Goal: Check status: Check status

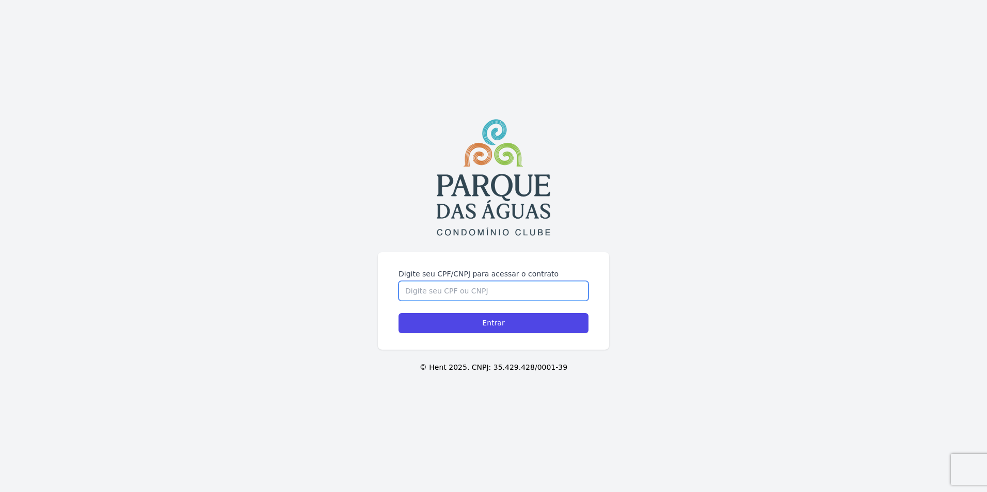
click at [420, 285] on input "Digite seu CPF/CNPJ para acessar o contrato" at bounding box center [493, 291] width 190 height 20
type input "00898251281"
click at [398, 313] on input "Entrar" at bounding box center [493, 323] width 190 height 20
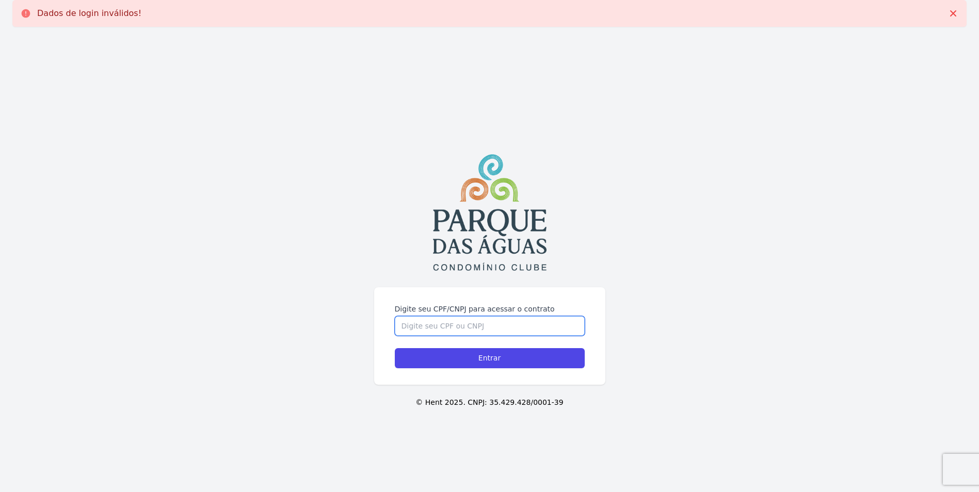
click at [451, 325] on input "Digite seu CPF/CNPJ para acessar o contrato" at bounding box center [490, 326] width 190 height 20
type input "00898251281"
click at [444, 367] on input "Entrar" at bounding box center [490, 358] width 190 height 20
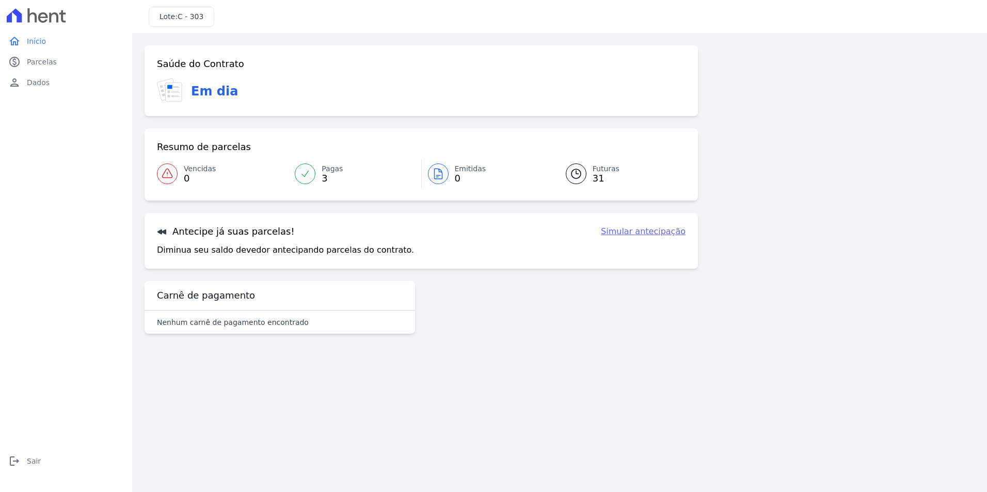
click at [331, 171] on span "Pagas" at bounding box center [332, 169] width 21 height 11
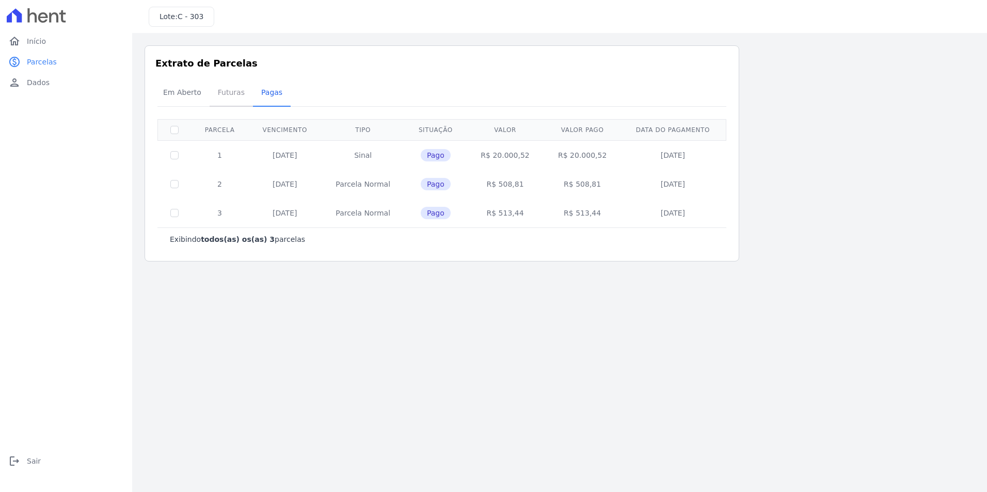
click at [213, 93] on span "Futuras" at bounding box center [231, 92] width 39 height 21
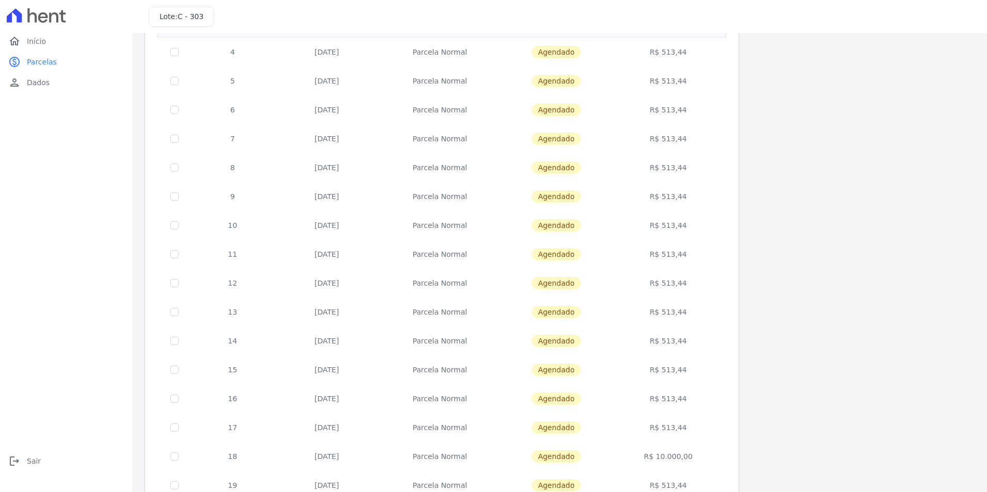
scroll to position [286, 0]
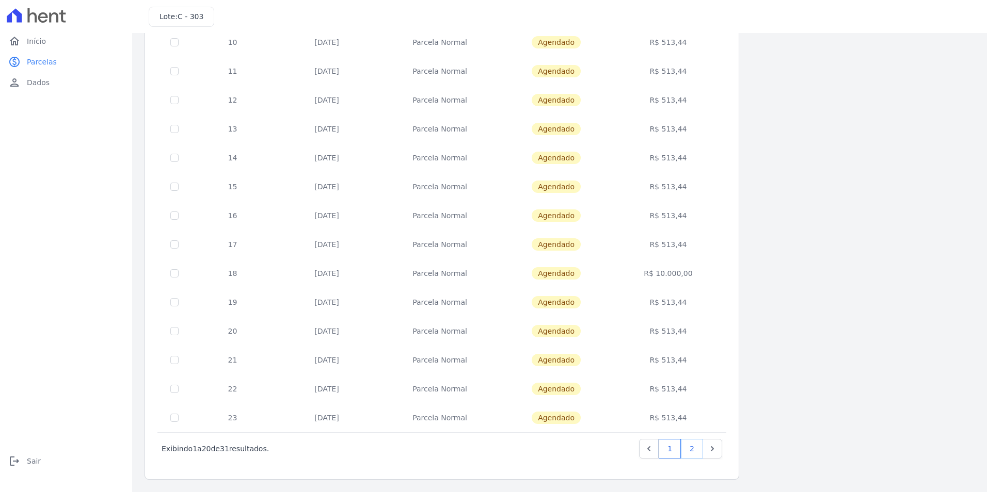
click at [690, 452] on link "2" at bounding box center [692, 449] width 22 height 20
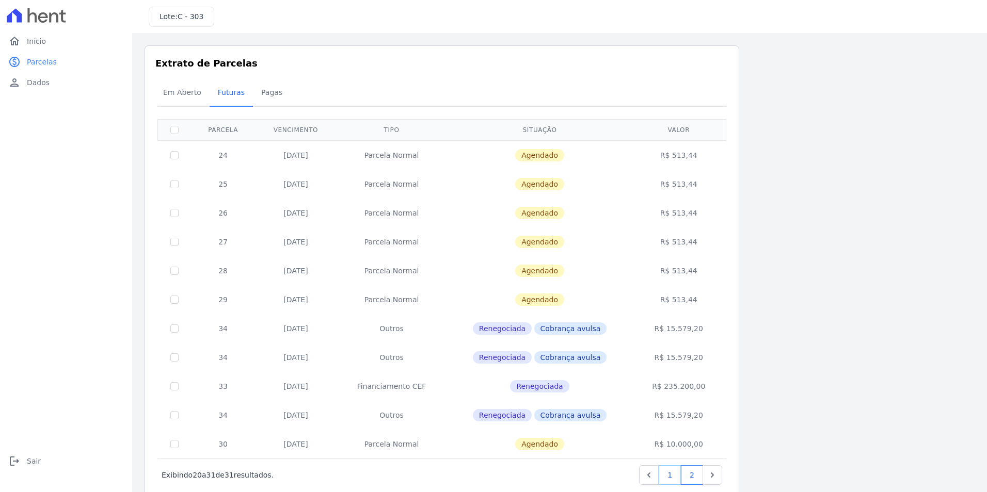
click at [670, 475] on link "1" at bounding box center [670, 476] width 22 height 20
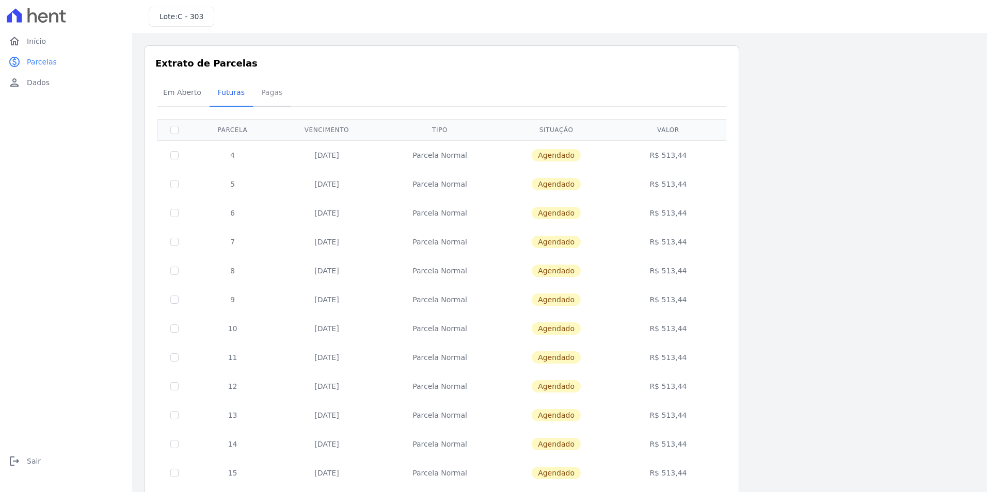
click at [269, 91] on span "Pagas" at bounding box center [272, 92] width 34 height 21
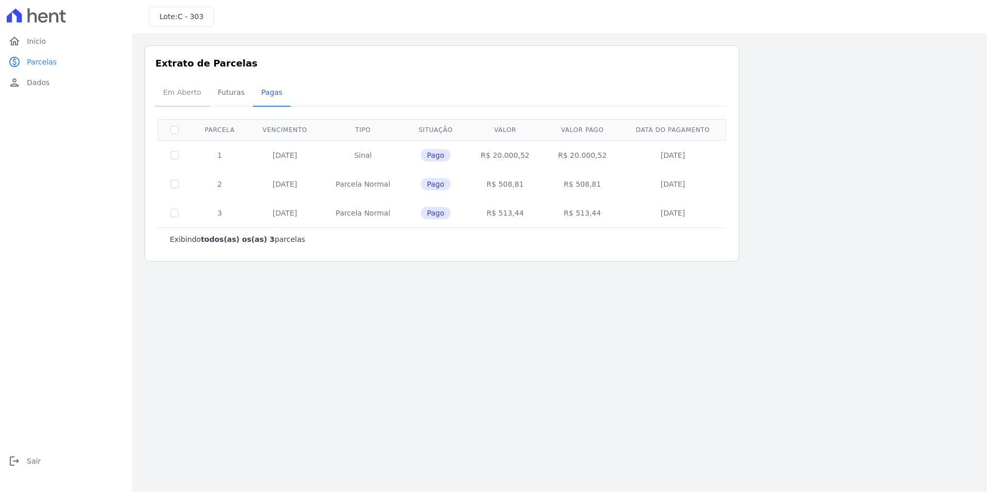
click at [175, 91] on span "Em Aberto" at bounding box center [182, 92] width 51 height 21
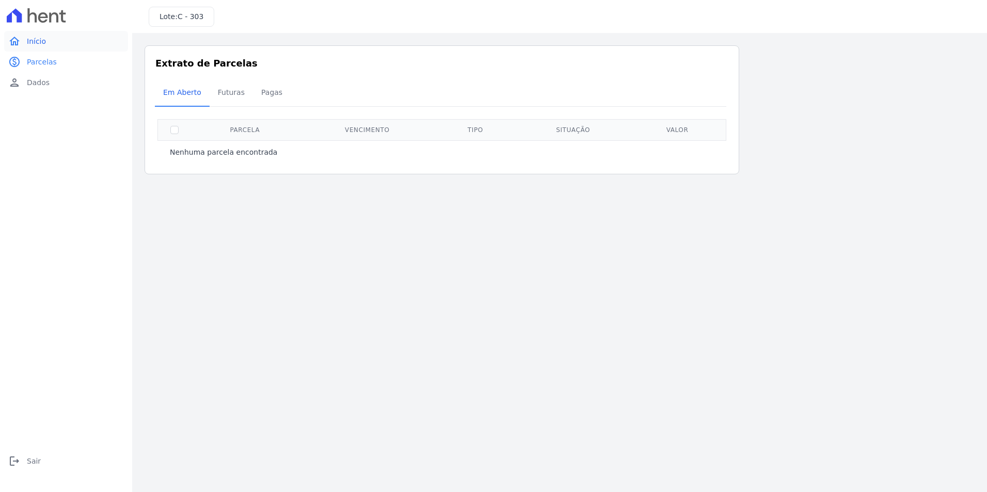
click at [46, 39] on link "home Início" at bounding box center [66, 41] width 124 height 21
